Goal: Task Accomplishment & Management: Use online tool/utility

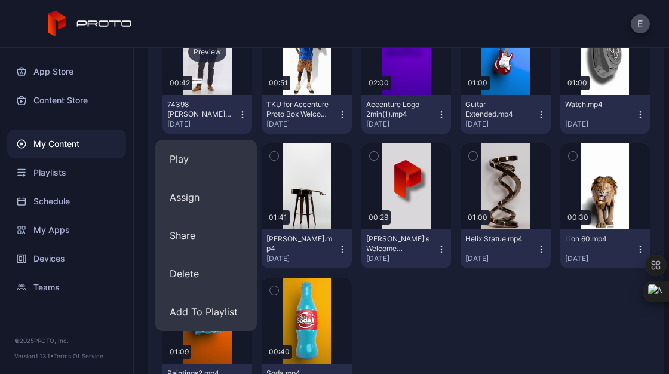
scroll to position [208, 0]
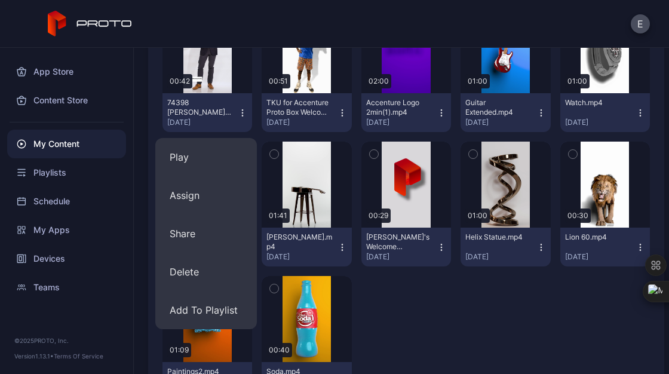
click at [423, 319] on div at bounding box center [406, 338] width 90 height 125
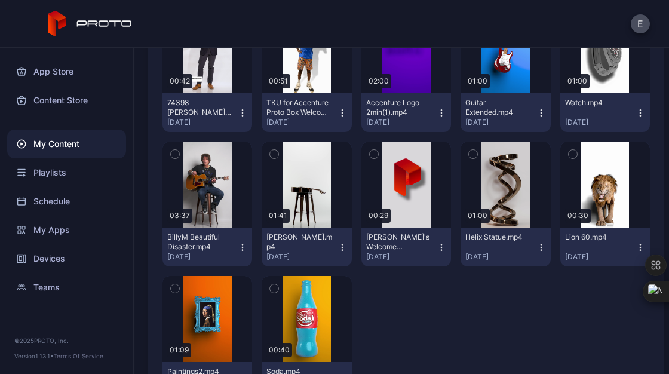
click at [423, 319] on div at bounding box center [406, 338] width 90 height 125
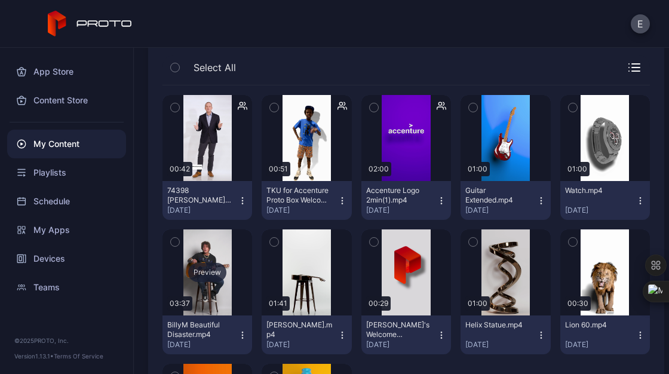
scroll to position [120, 0]
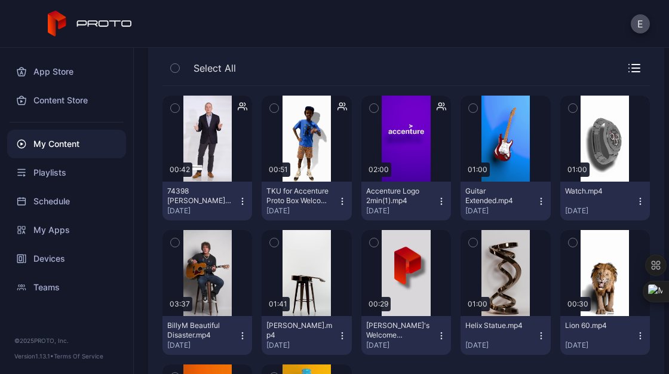
click at [241, 201] on icon "button" at bounding box center [243, 201] width 10 height 10
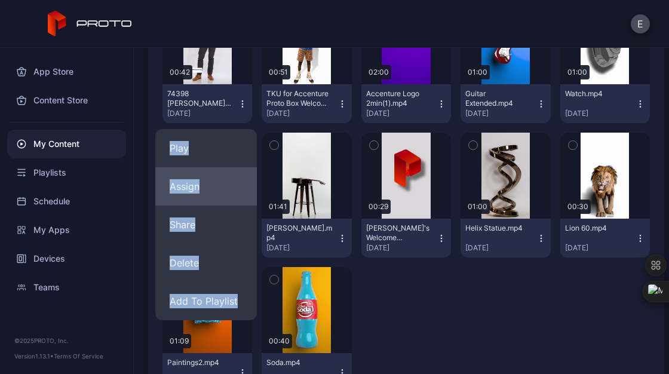
scroll to position [220, 0]
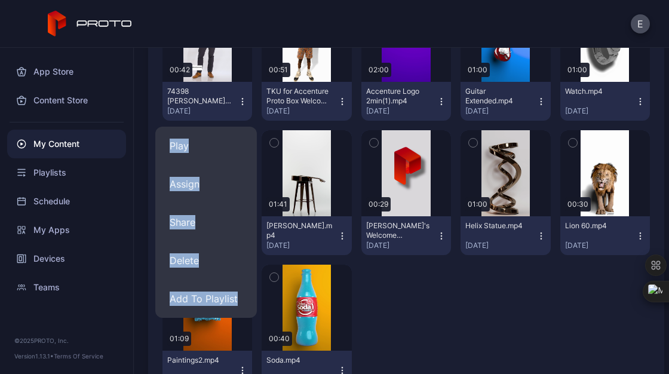
click at [441, 311] on div at bounding box center [406, 326] width 90 height 125
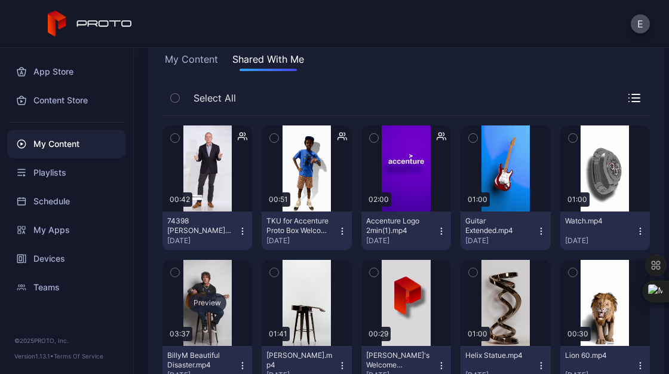
scroll to position [88, 0]
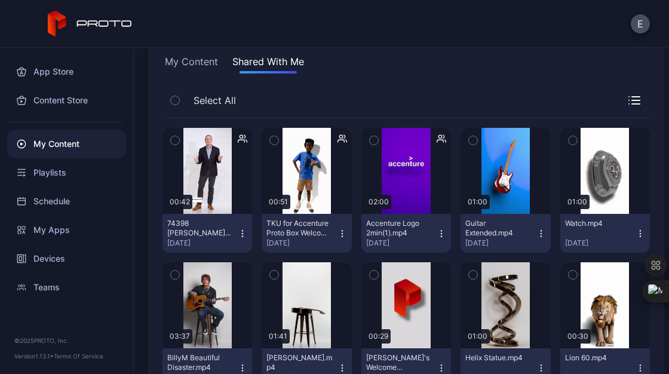
click at [190, 60] on button "My Content" at bounding box center [191, 63] width 58 height 19
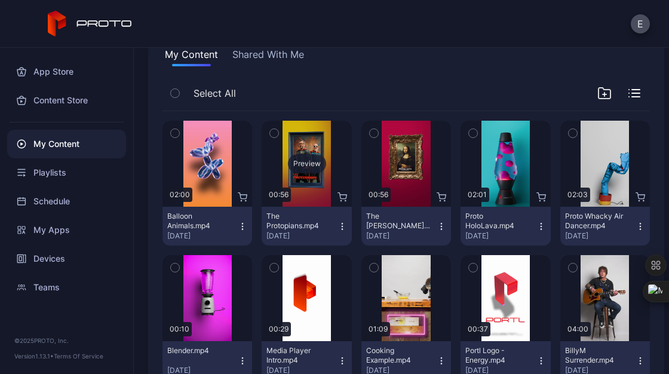
scroll to position [0, 0]
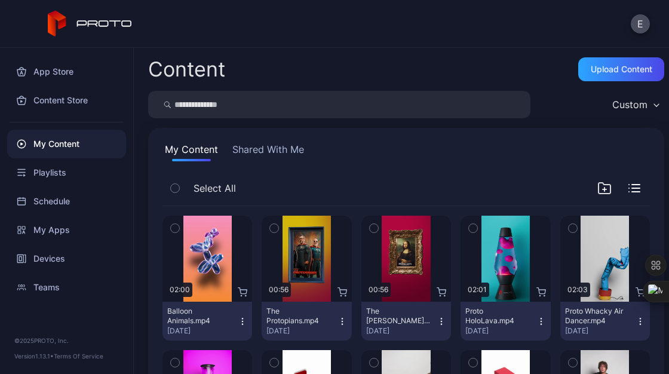
click at [271, 157] on button "Shared With Me" at bounding box center [268, 151] width 76 height 19
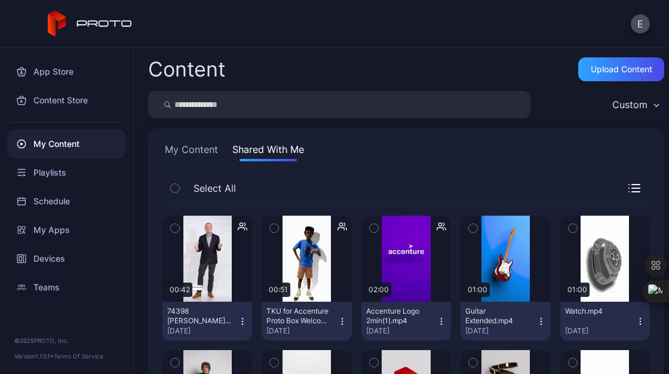
click at [238, 326] on button "74398 [PERSON_NAME] Welcome Proto 2025.mp4 [DATE]" at bounding box center [207, 320] width 90 height 39
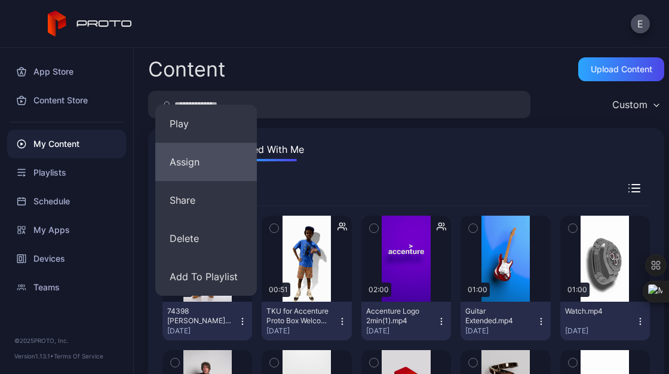
click at [241, 174] on button "Assign" at bounding box center [205, 162] width 101 height 38
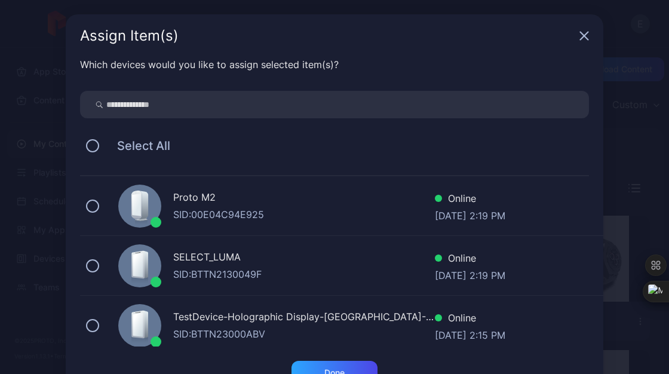
click at [571, 39] on div "Assign Item(s)" at bounding box center [334, 35] width 537 height 43
click at [580, 36] on icon "button" at bounding box center [584, 36] width 8 height 8
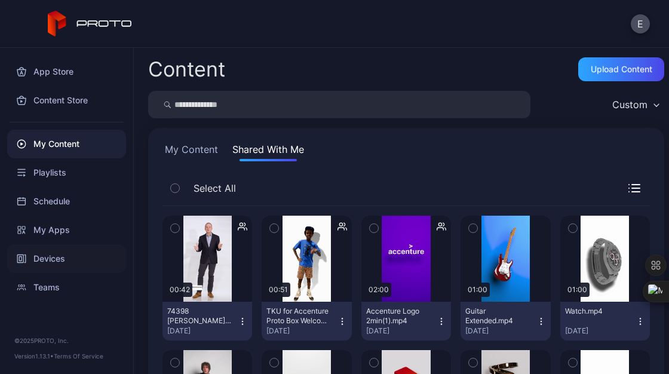
click at [46, 262] on div "Devices" at bounding box center [66, 258] width 119 height 29
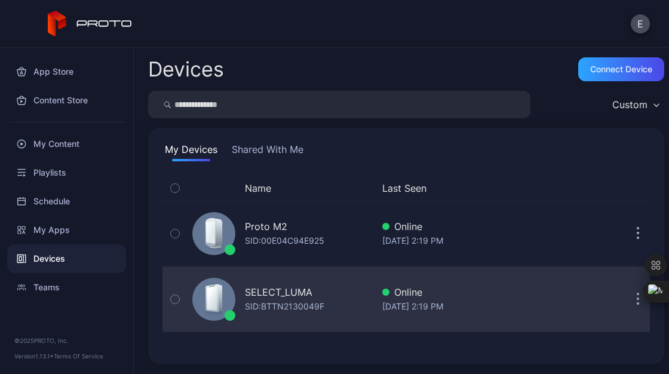
click at [221, 304] on icon at bounding box center [220, 297] width 4 height 27
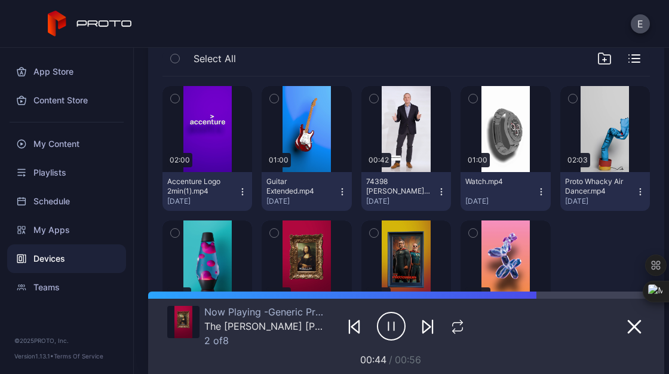
scroll to position [255, 0]
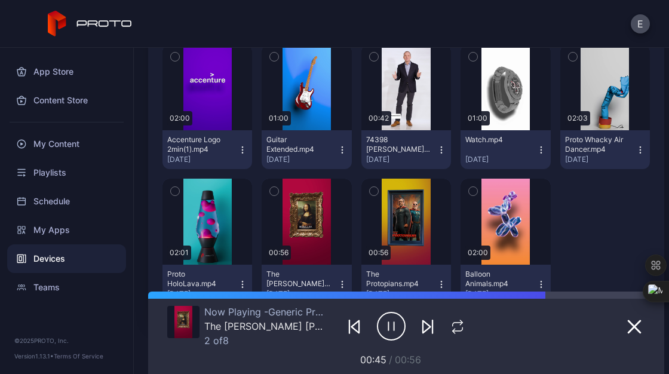
click at [441, 149] on icon "button" at bounding box center [441, 149] width 1 height 1
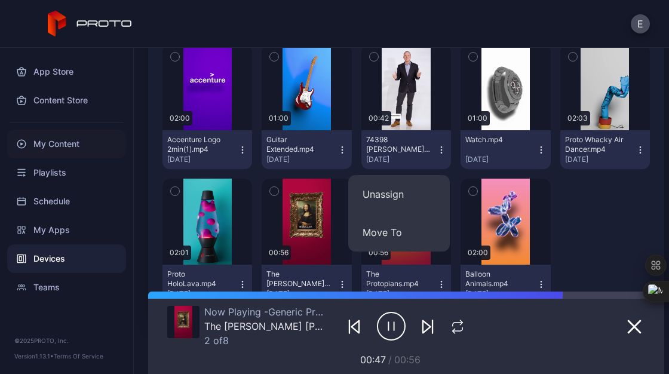
click at [71, 146] on div "My Content" at bounding box center [66, 144] width 119 height 29
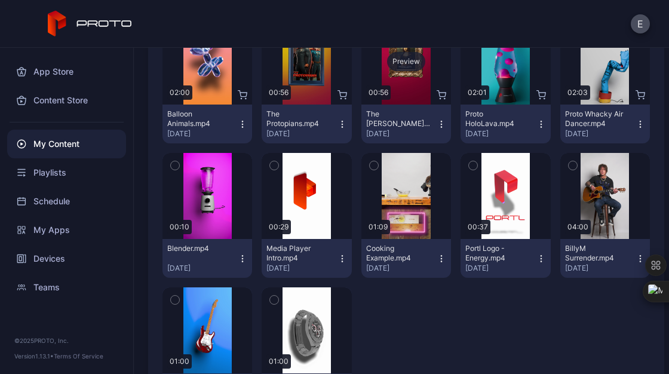
scroll to position [198, 0]
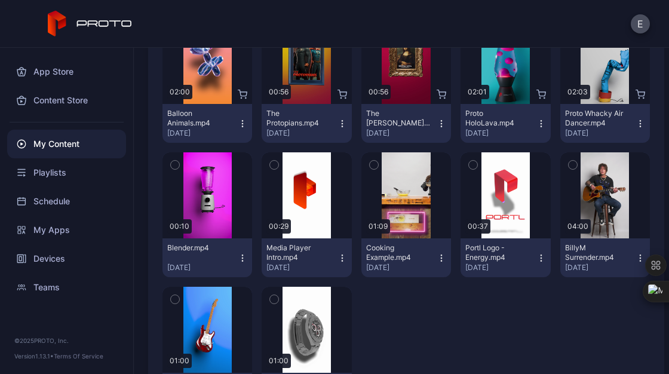
click at [635, 258] on icon "button" at bounding box center [640, 258] width 10 height 10
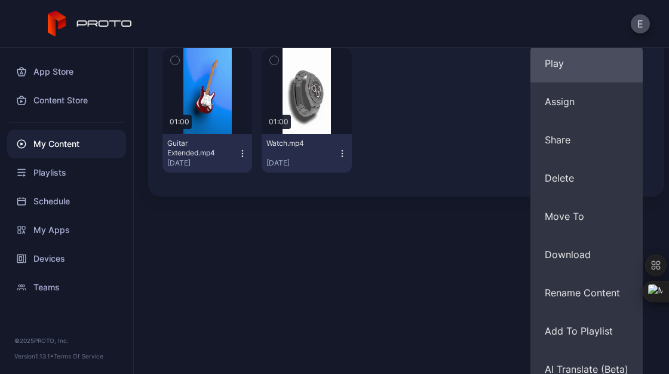
scroll to position [451, 0]
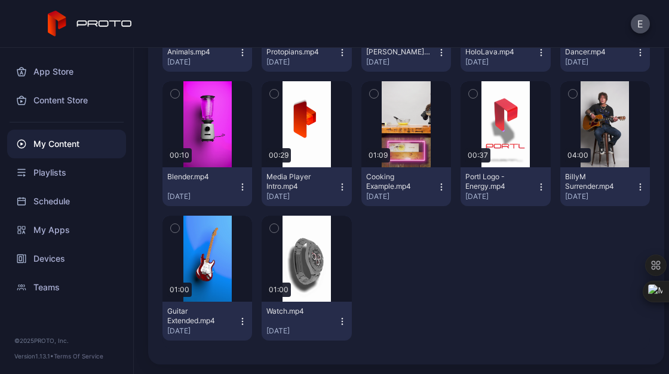
click at [424, 154] on div "Preview 02:00 Balloon Animals.mp4 [DATE] Preview 00:56 The Protopians.mp4 [DATE…" at bounding box center [405, 143] width 487 height 412
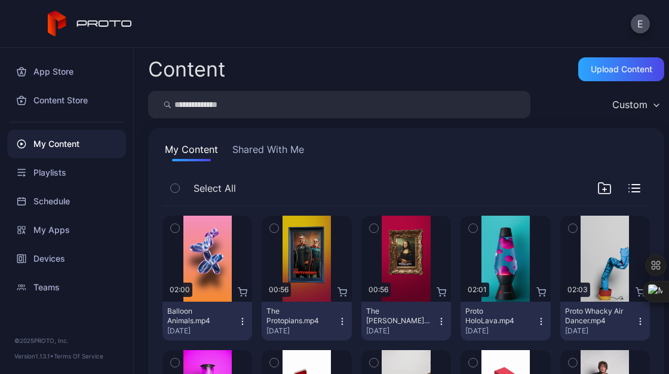
click at [270, 147] on button "Shared With Me" at bounding box center [268, 151] width 76 height 19
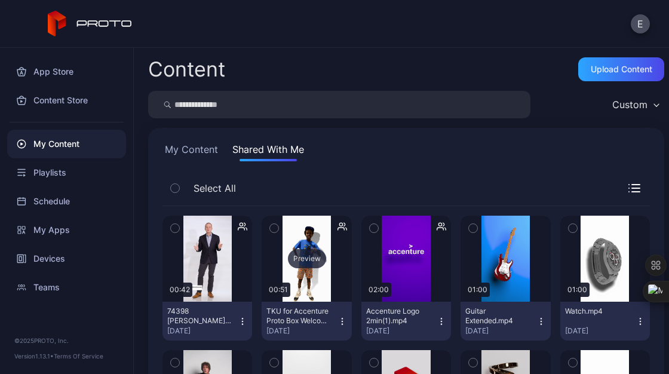
scroll to position [96, 0]
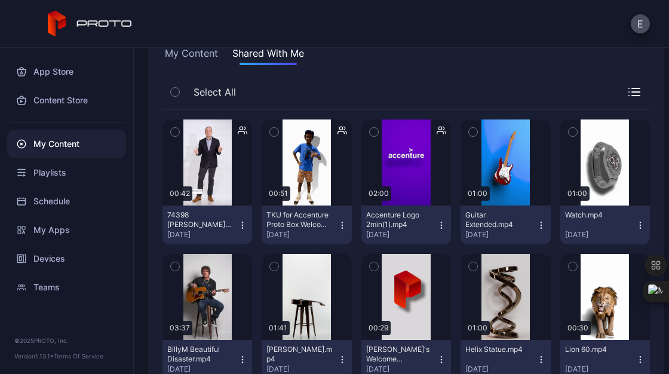
click at [239, 230] on button "74398 [PERSON_NAME] Welcome Proto 2025.mp4 [DATE]" at bounding box center [207, 224] width 90 height 39
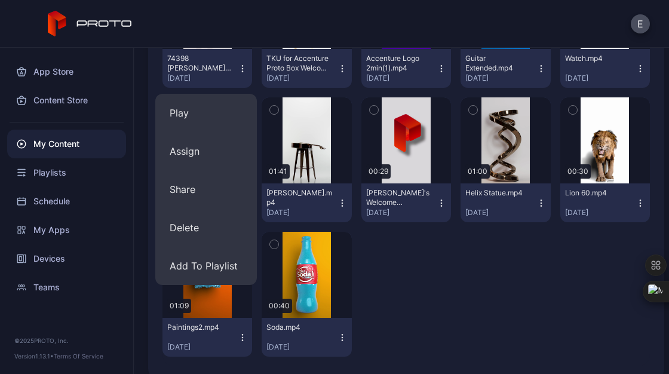
scroll to position [254, 0]
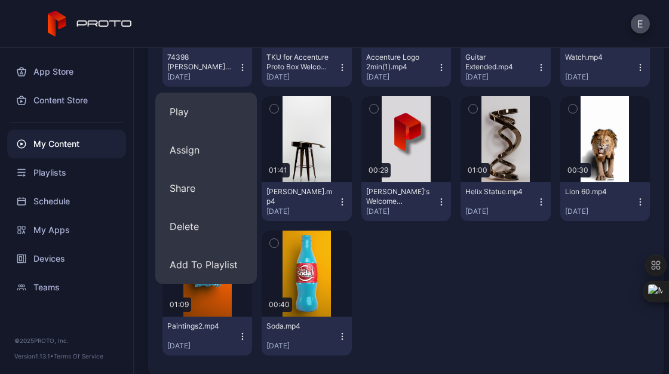
click at [449, 280] on div "Preview 00:42 74398 [PERSON_NAME] Welcome Proto 2025.mp4 [DATE] Preview 00:51 T…" at bounding box center [405, 158] width 487 height 412
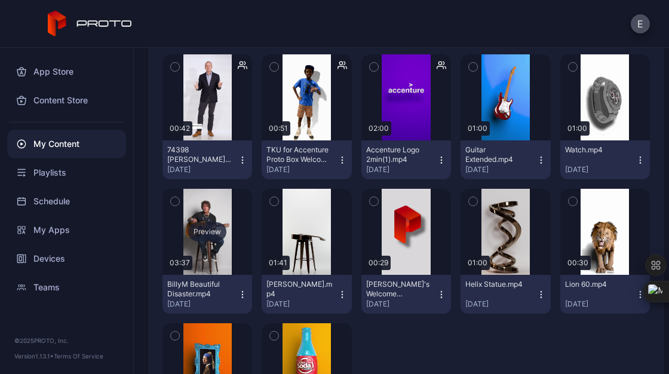
scroll to position [161, 0]
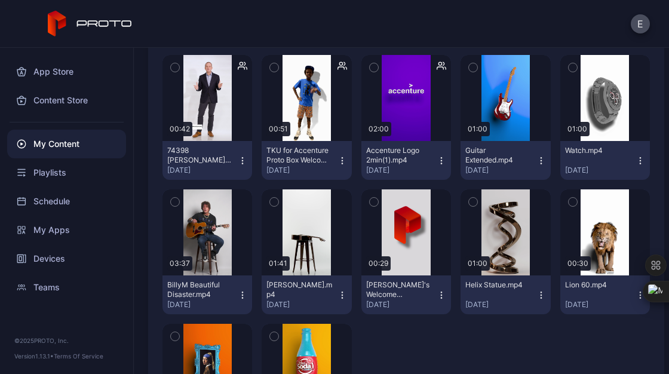
click at [83, 141] on div "My Content" at bounding box center [66, 144] width 119 height 29
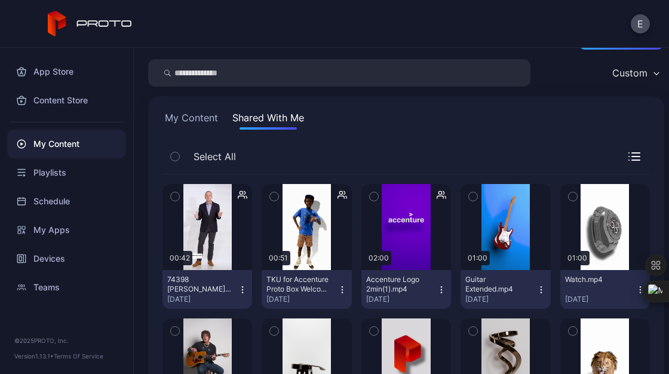
scroll to position [31, 0]
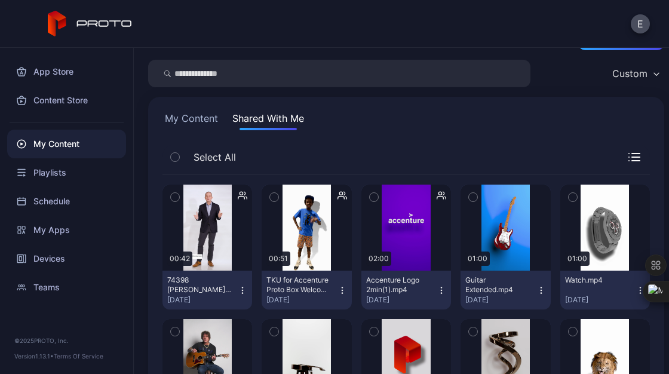
click at [199, 111] on button "My Content" at bounding box center [191, 120] width 58 height 19
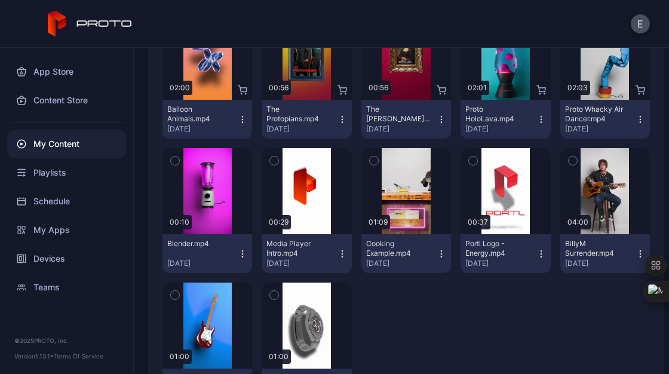
scroll to position [211, 0]
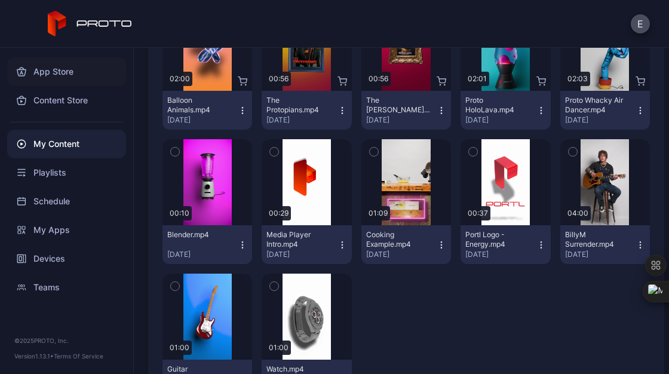
click at [52, 76] on div "App Store" at bounding box center [66, 71] width 119 height 29
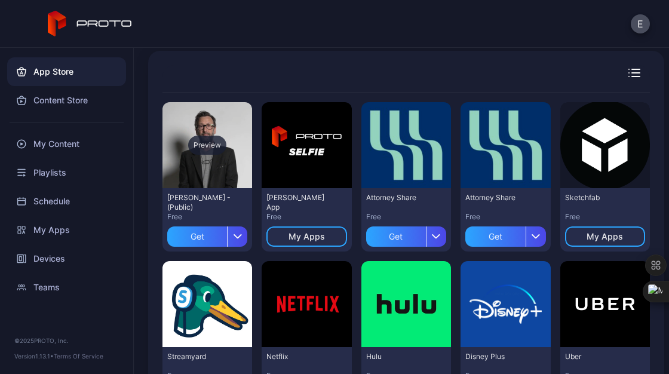
scroll to position [75, 0]
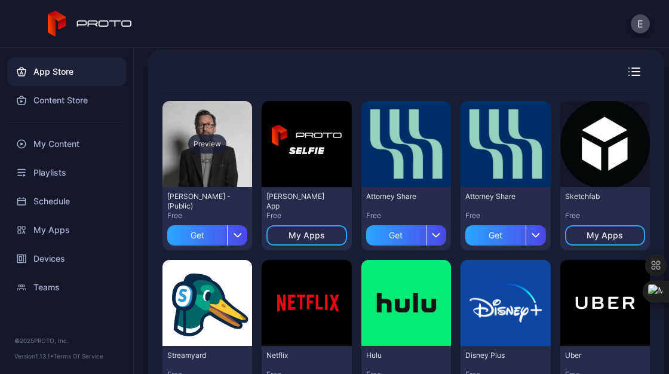
click at [211, 146] on div "Preview" at bounding box center [207, 143] width 38 height 19
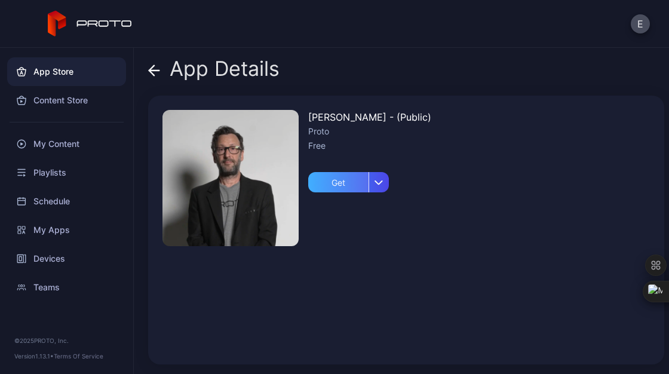
click at [349, 185] on div "Get" at bounding box center [338, 182] width 60 height 20
click at [156, 75] on icon at bounding box center [154, 70] width 12 height 12
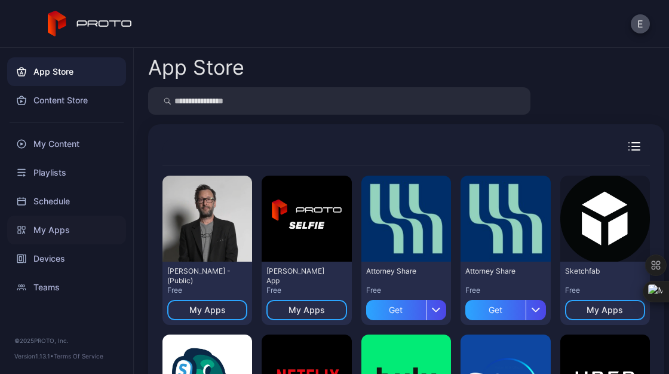
click at [66, 236] on div "My Apps" at bounding box center [66, 229] width 119 height 29
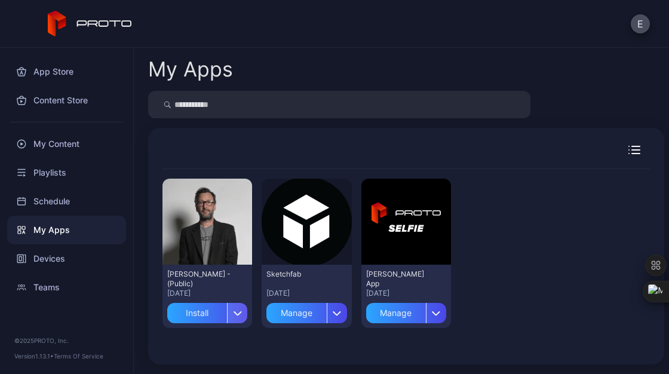
click at [239, 313] on icon "button" at bounding box center [237, 312] width 9 height 5
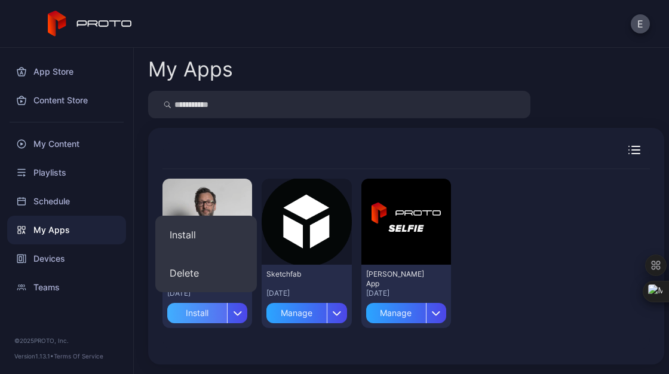
click at [201, 313] on div "Install" at bounding box center [197, 313] width 60 height 20
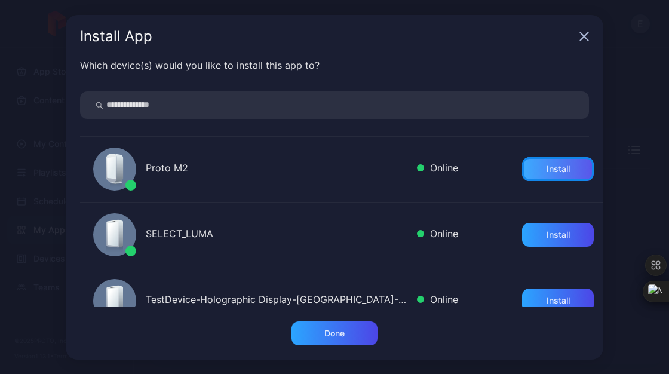
click at [522, 173] on div "Install" at bounding box center [558, 169] width 72 height 24
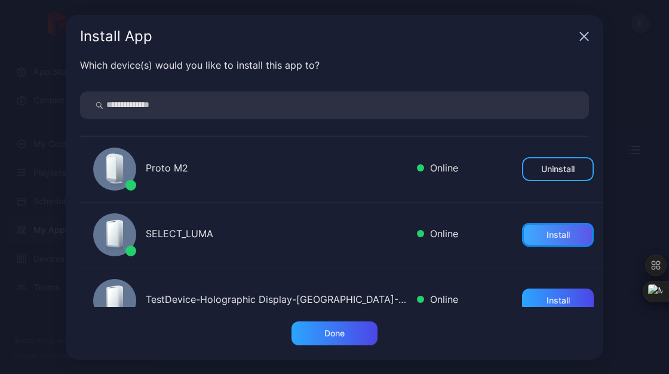
click at [546, 239] on div "Install" at bounding box center [557, 235] width 23 height 10
click at [581, 36] on icon "button" at bounding box center [584, 37] width 10 height 10
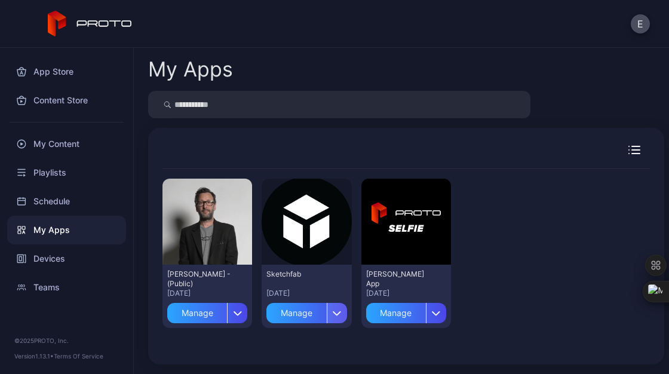
click at [332, 310] on div "button" at bounding box center [336, 313] width 20 height 20
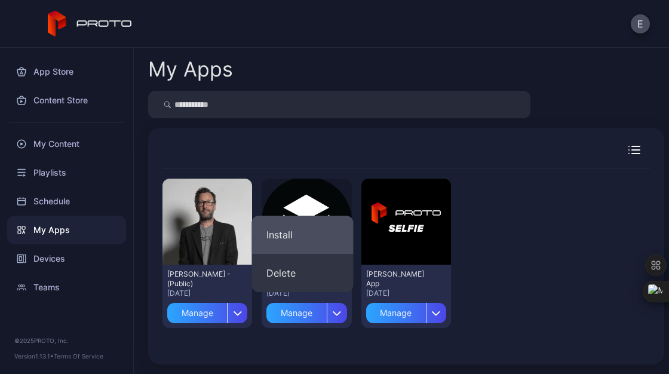
click at [302, 234] on button "Install" at bounding box center [302, 234] width 101 height 38
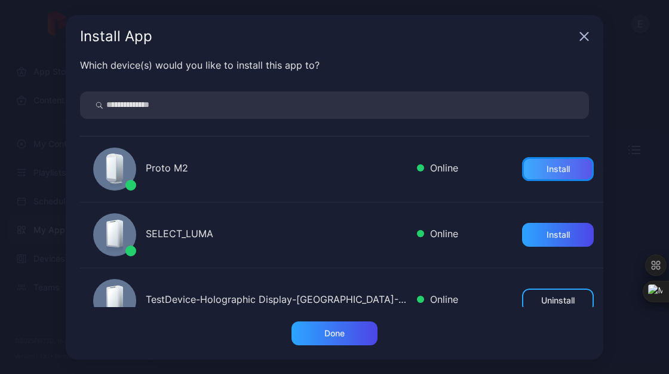
click at [522, 175] on div "Install" at bounding box center [558, 169] width 72 height 24
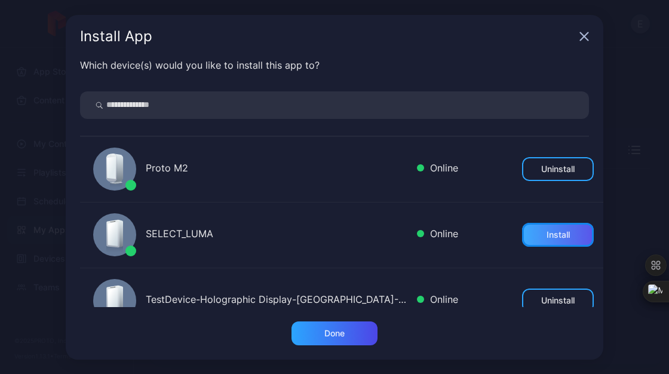
click at [528, 230] on div "Install" at bounding box center [558, 235] width 72 height 24
click at [585, 47] on div "Install App" at bounding box center [334, 36] width 537 height 43
click at [583, 41] on div "Install App" at bounding box center [334, 36] width 537 height 43
click at [581, 35] on icon "button" at bounding box center [584, 37] width 10 height 10
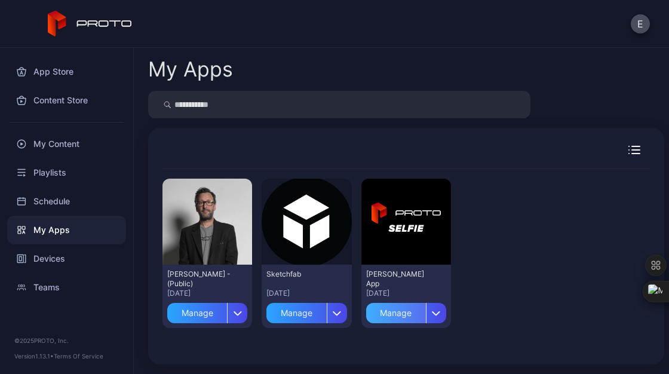
click at [398, 314] on div "Manage" at bounding box center [396, 313] width 60 height 20
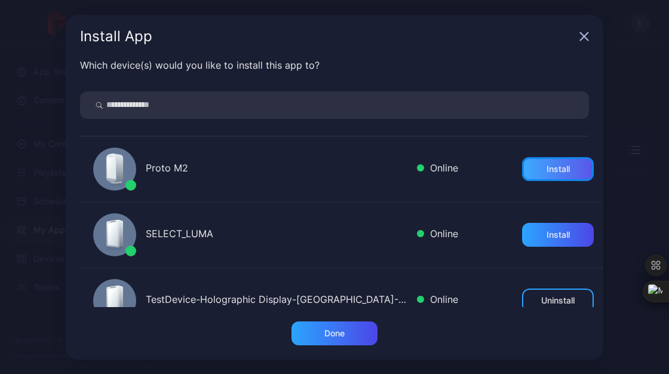
click at [546, 169] on div "Install" at bounding box center [557, 169] width 23 height 10
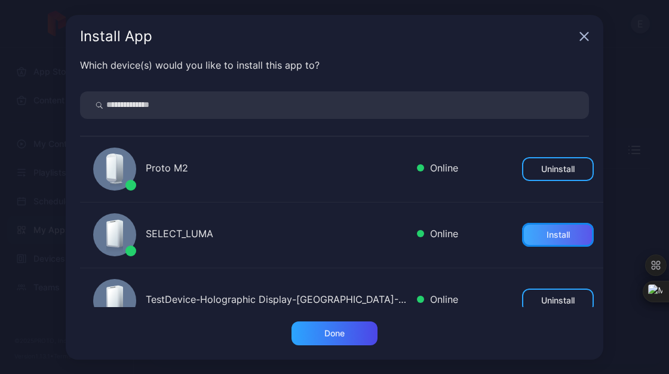
click at [546, 236] on div "Install" at bounding box center [557, 235] width 23 height 10
click at [583, 36] on icon "button" at bounding box center [584, 36] width 8 height 8
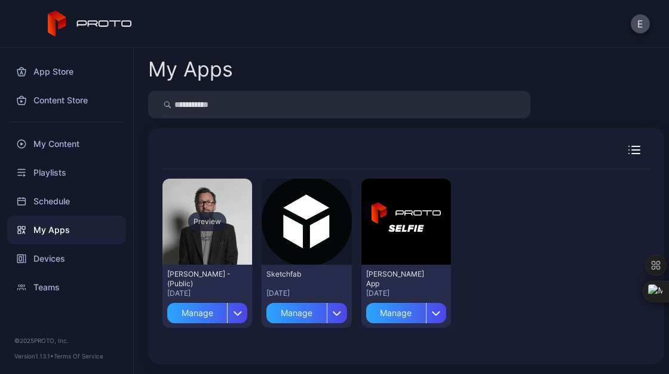
click at [210, 230] on div "Preview" at bounding box center [207, 221] width 38 height 19
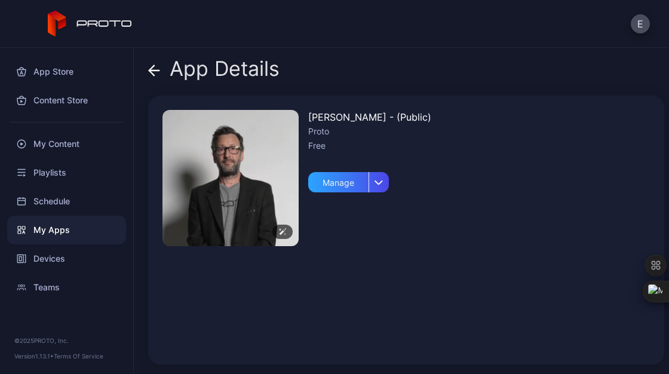
click at [237, 221] on img at bounding box center [230, 178] width 136 height 136
